Goal: Task Accomplishment & Management: Complete application form

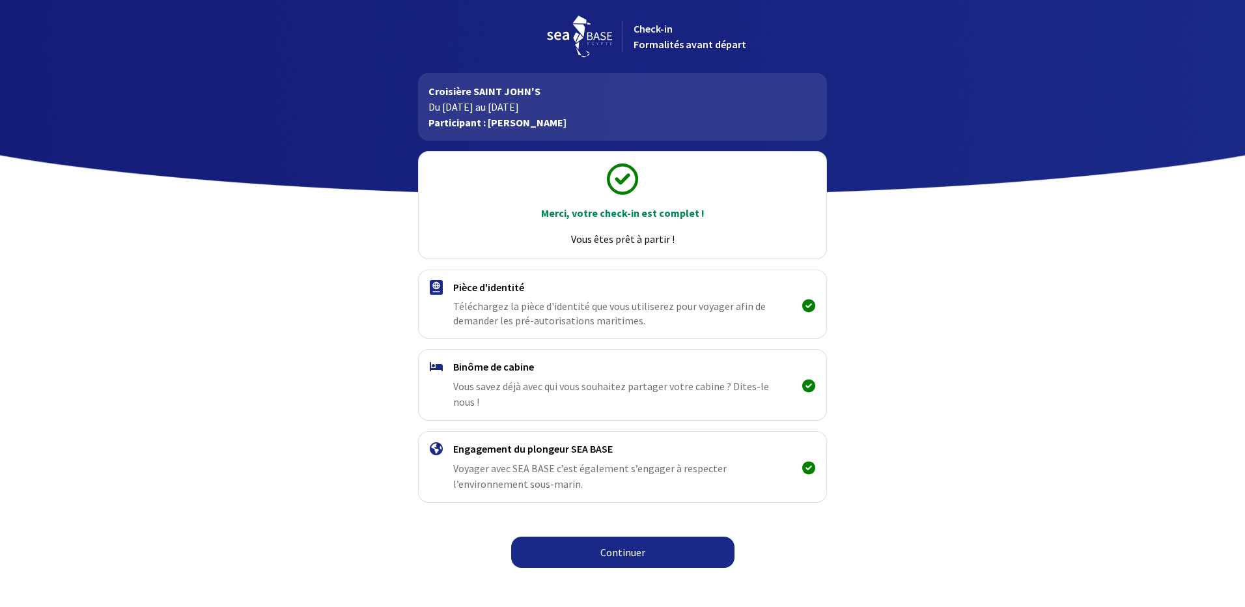
click at [624, 537] on link "Continuer" at bounding box center [622, 552] width 223 height 31
click at [699, 537] on link "Continuer" at bounding box center [622, 552] width 223 height 31
click at [629, 537] on link "Continuer" at bounding box center [622, 552] width 223 height 31
